Goal: Check status: Check status

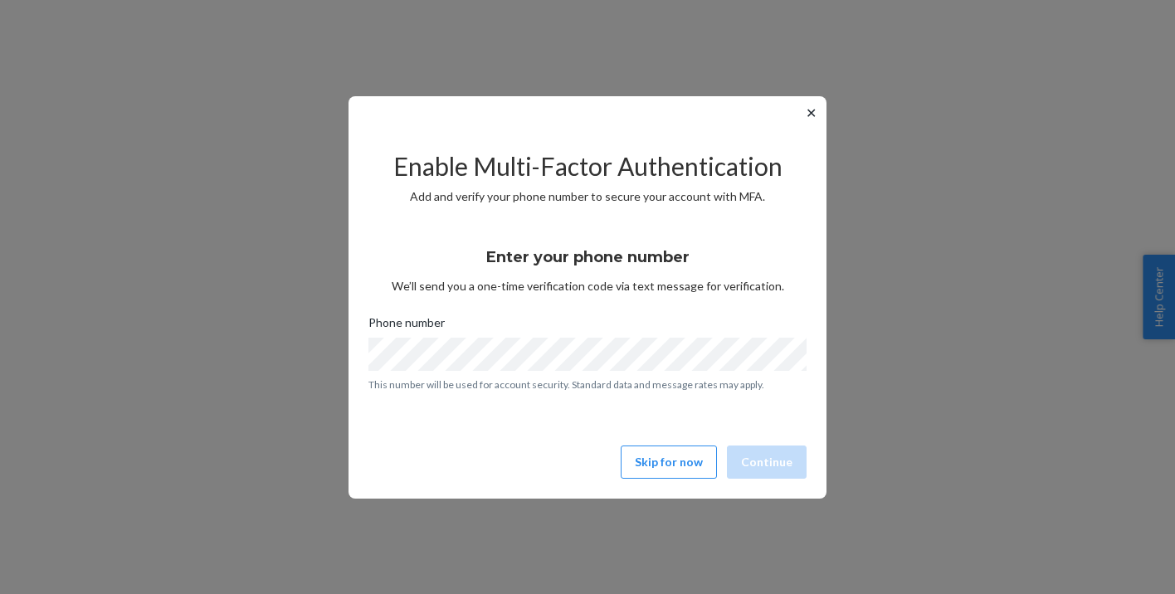
click at [813, 111] on button "✕" at bounding box center [811, 113] width 17 height 20
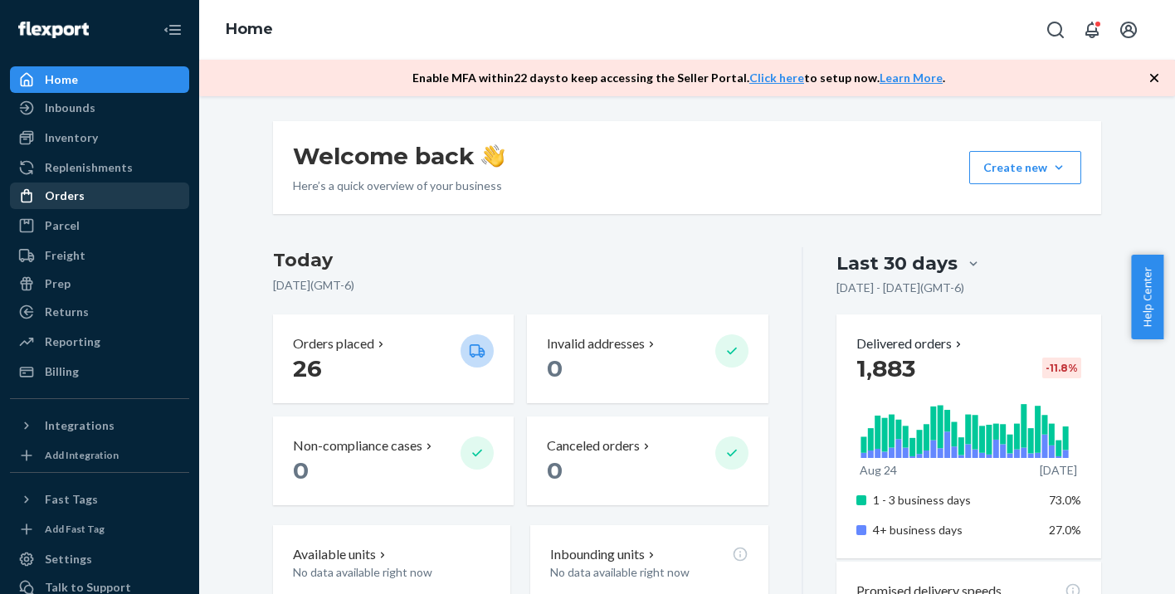
click at [89, 194] on div "Orders" at bounding box center [100, 195] width 176 height 23
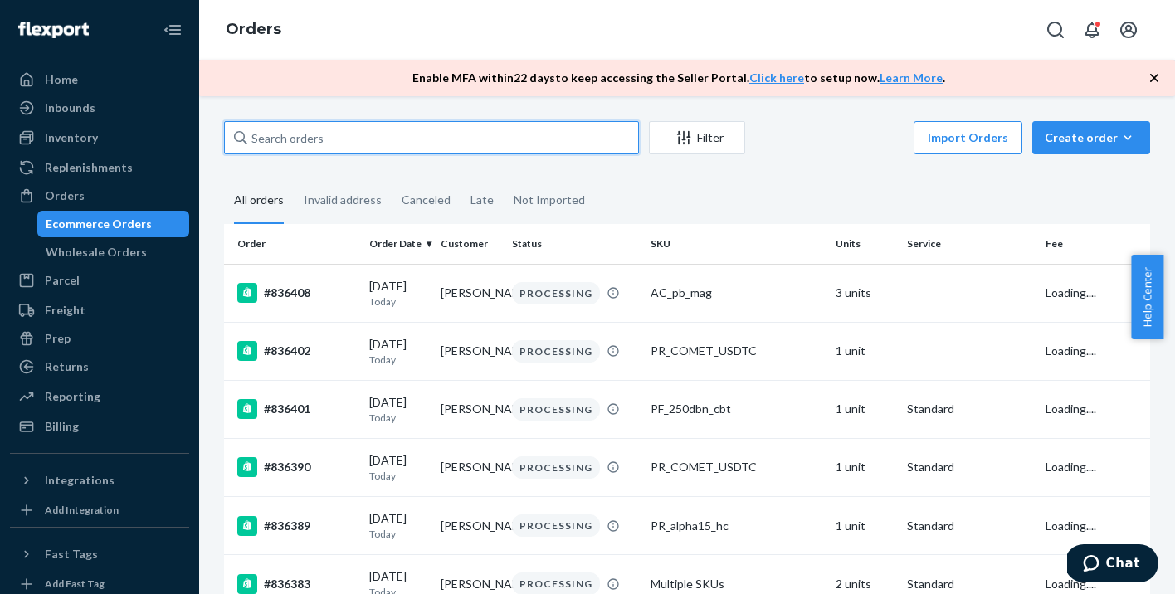
click at [283, 136] on input "text" at bounding box center [431, 137] width 415 height 33
paste input "835270"
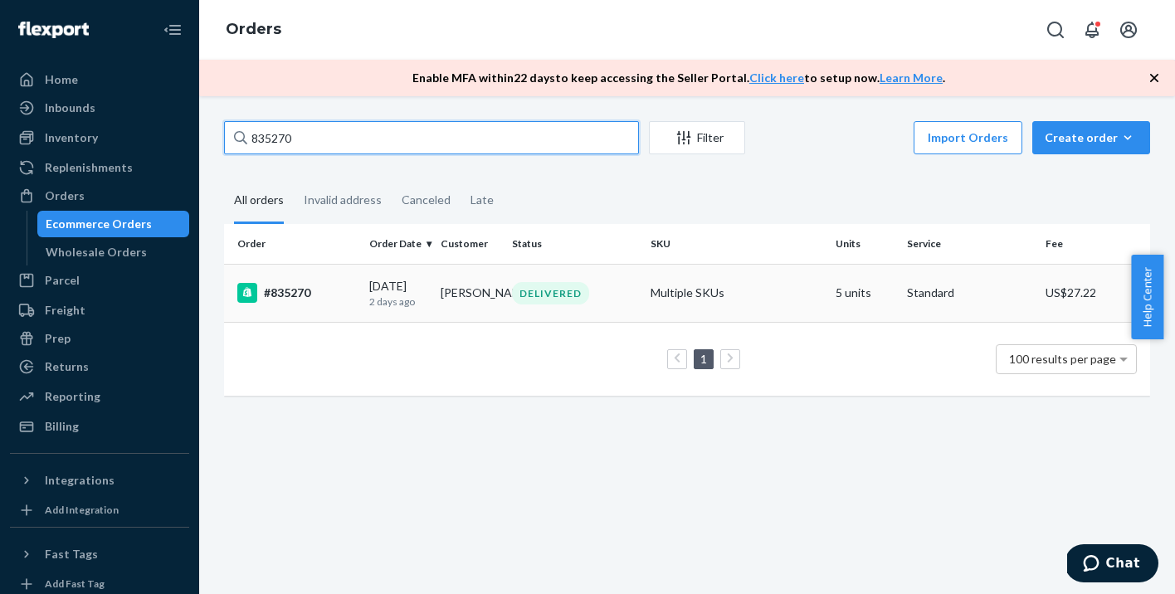
type input "835270"
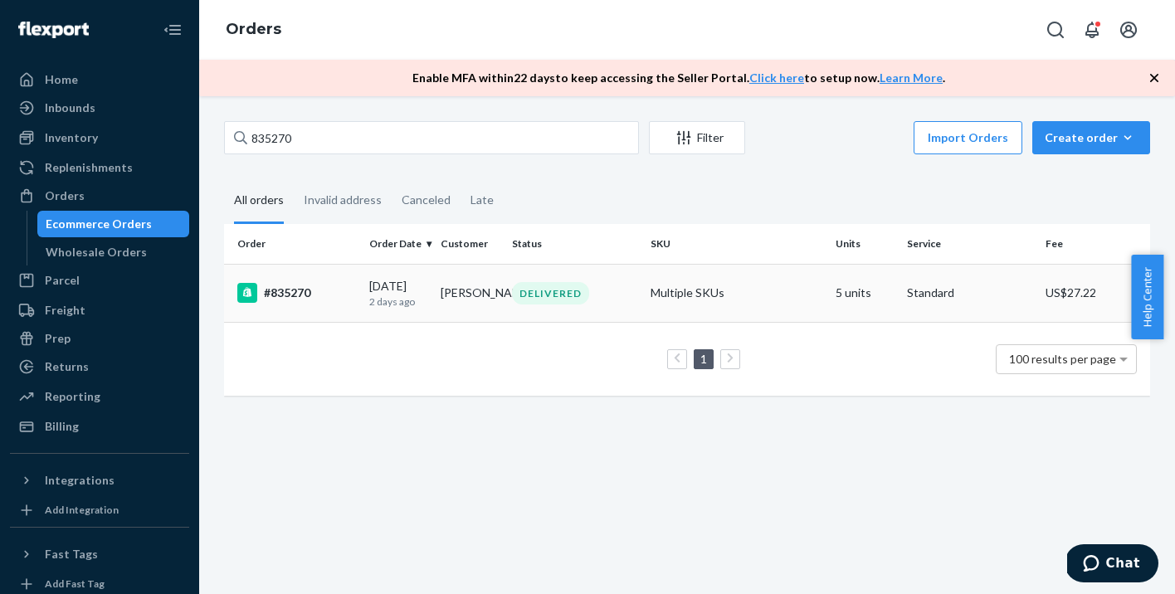
click at [295, 289] on div "#835270" at bounding box center [296, 293] width 119 height 20
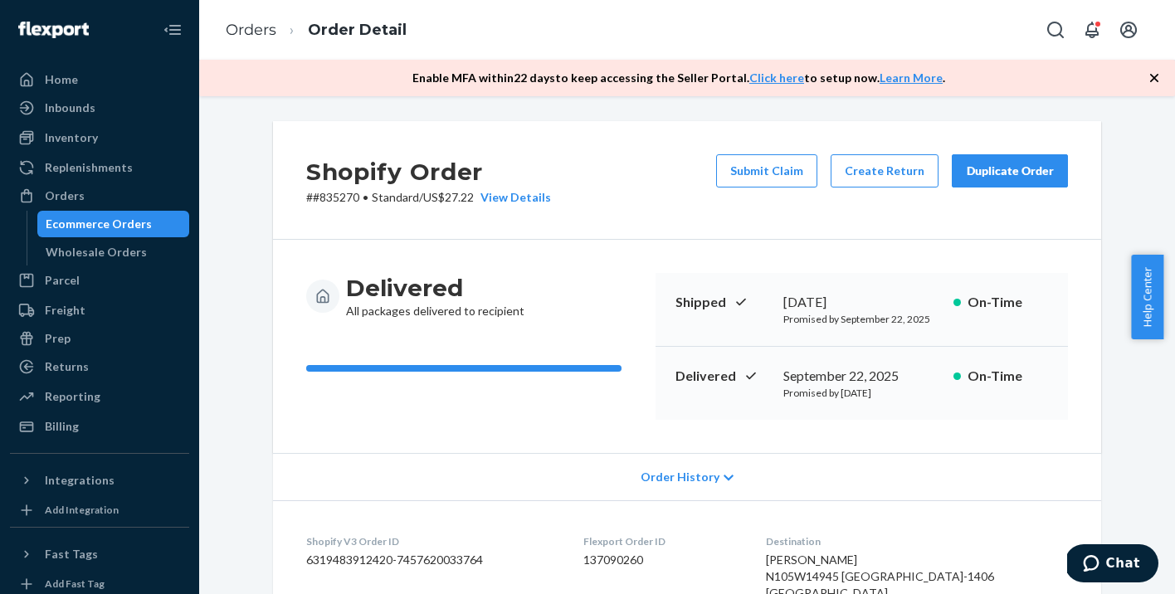
click at [1161, 73] on icon "button" at bounding box center [1154, 78] width 17 height 17
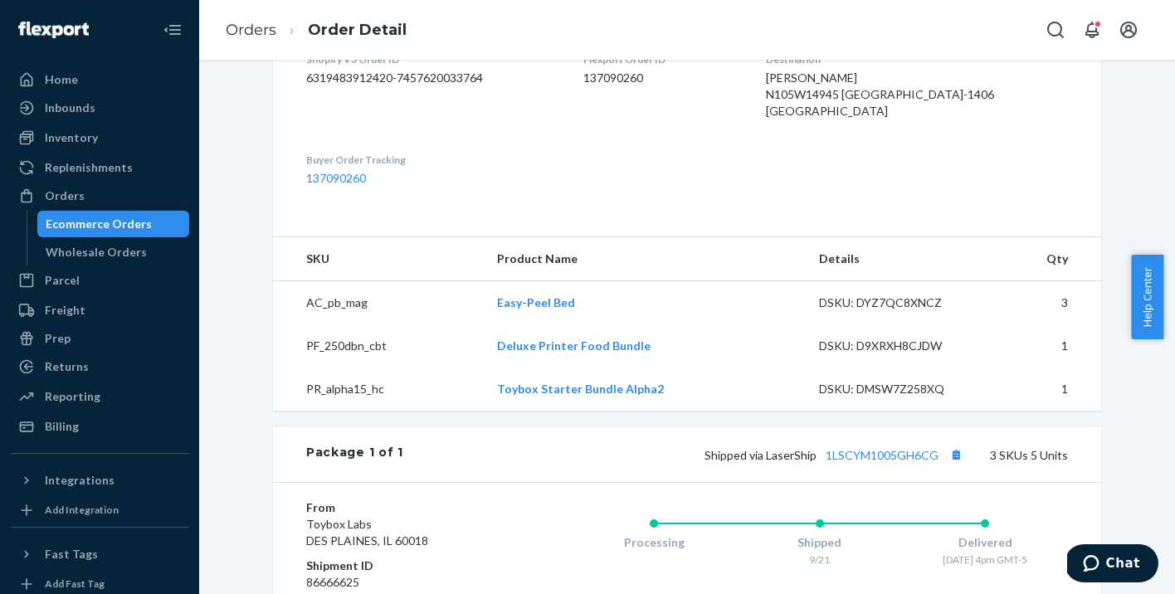
scroll to position [738, 0]
